Goal: Navigation & Orientation: Find specific page/section

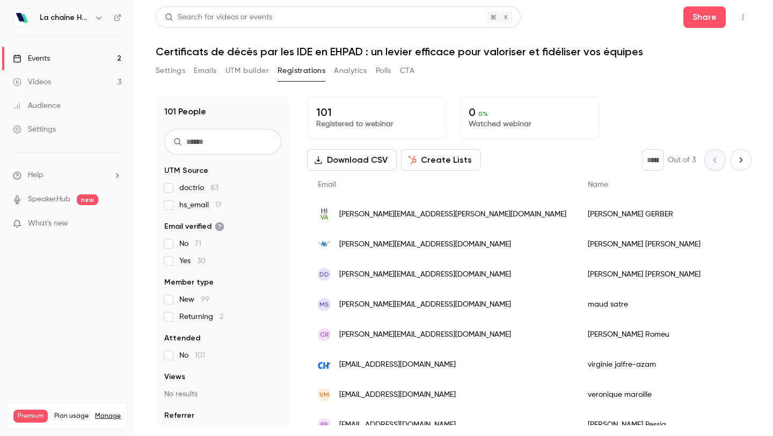
click at [741, 17] on icon "button" at bounding box center [742, 17] width 9 height 8
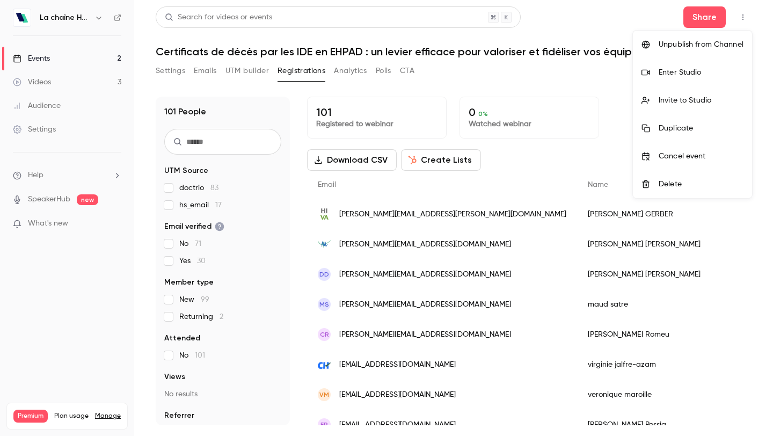
click at [681, 75] on div "Enter Studio" at bounding box center [700, 72] width 85 height 11
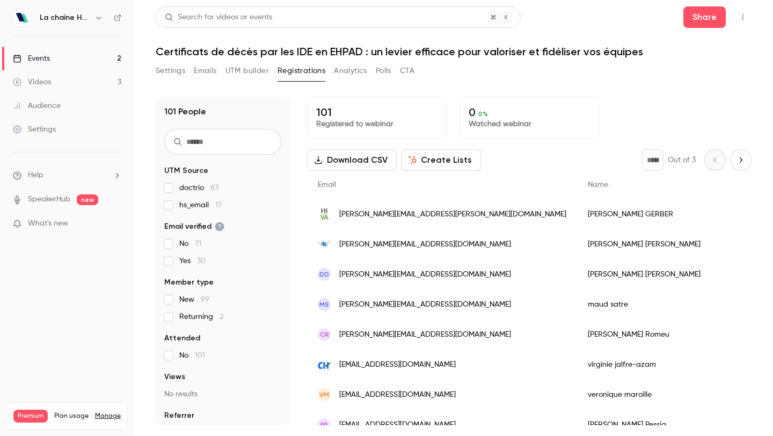
click at [741, 14] on icon "button" at bounding box center [742, 17] width 9 height 8
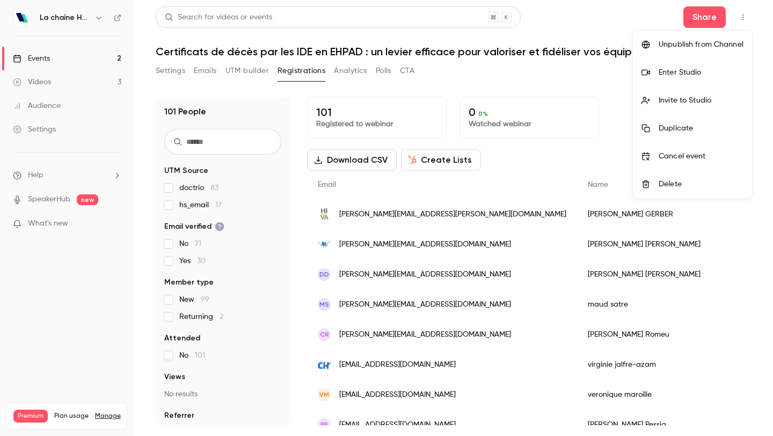
click at [692, 74] on div "Enter Studio" at bounding box center [700, 72] width 85 height 11
